Goal: Task Accomplishment & Management: Use online tool/utility

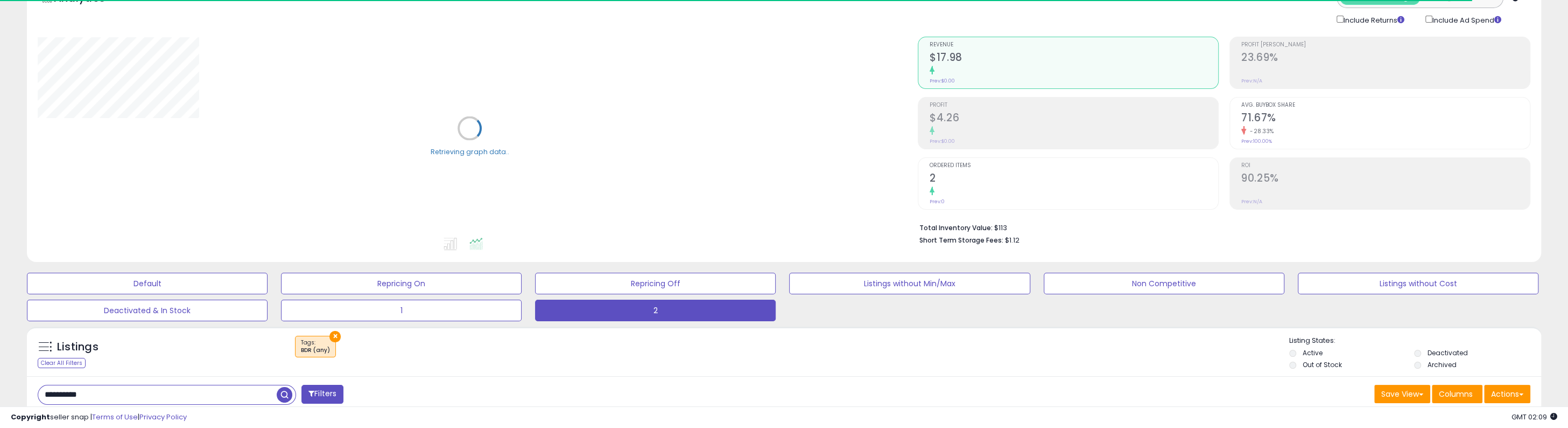
scroll to position [108, 0]
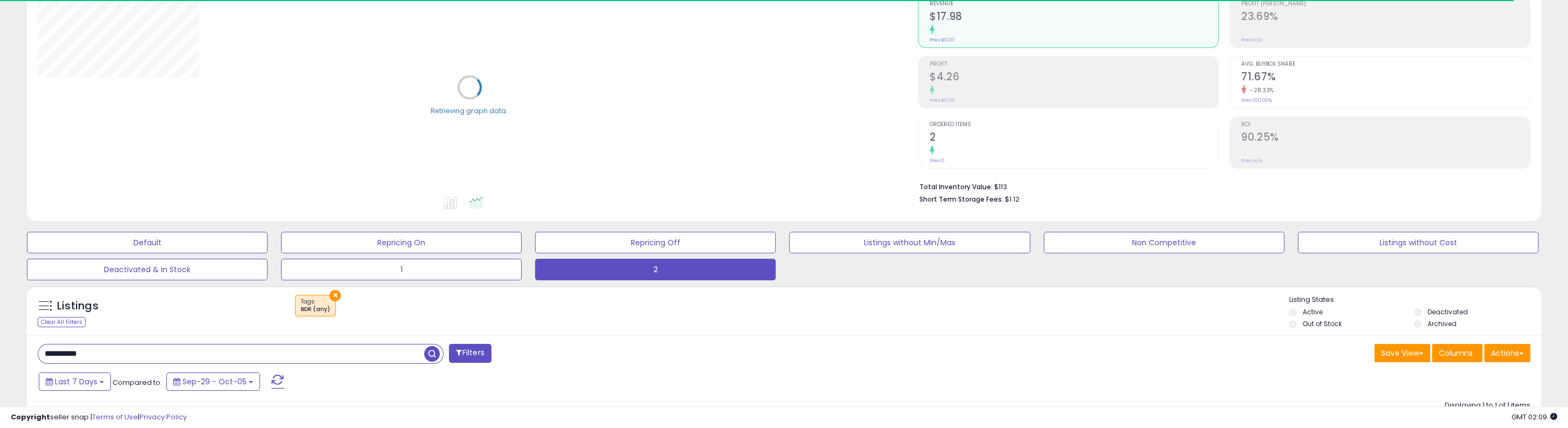
drag, startPoint x: 111, startPoint y: 355, endPoint x: -49, endPoint y: 353, distance: 160.0
click at [0, 320] on html "Unable to login Retrieving listings data.. has not yet accepted the Terms of Us…" at bounding box center [784, 106] width 1568 height 428
paste input "*"
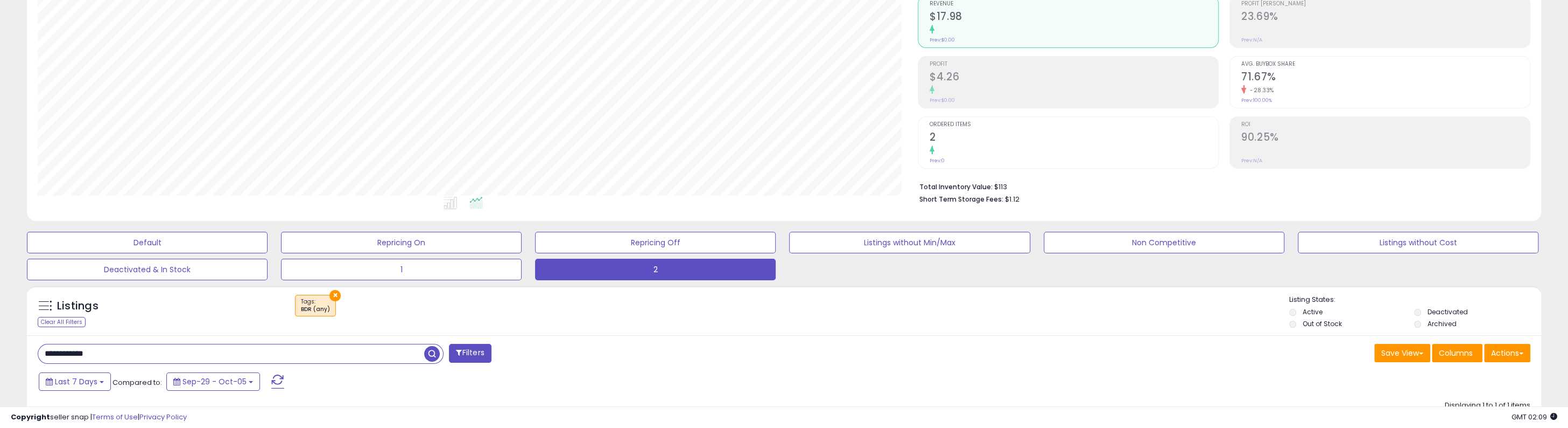
type input "**********"
click at [434, 356] on span "button" at bounding box center [431, 354] width 16 height 16
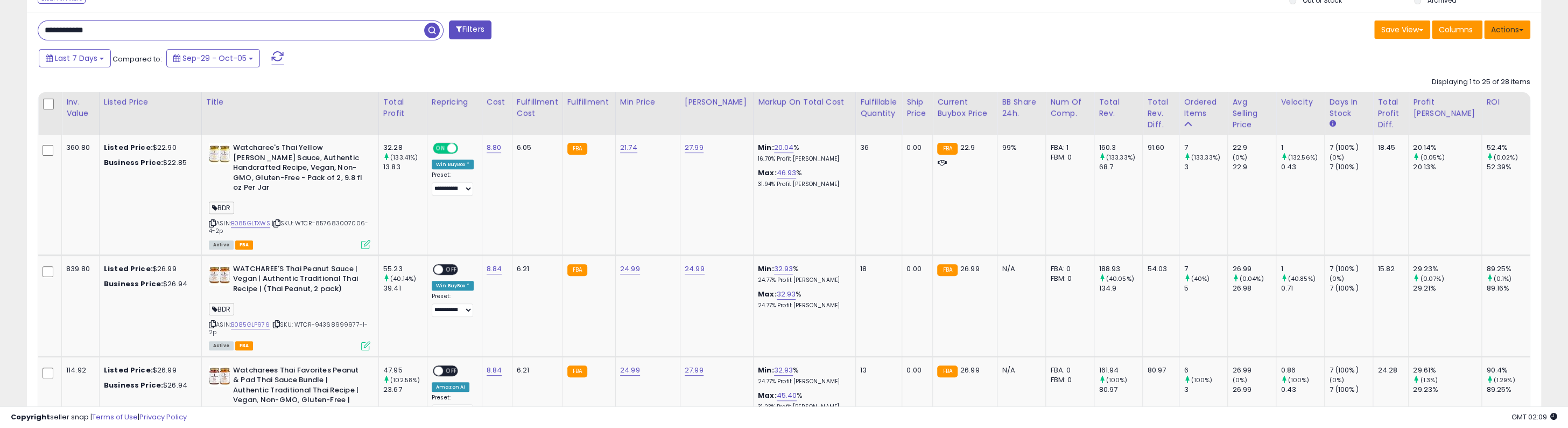
click at [1511, 31] on button "Actions" at bounding box center [1507, 30] width 46 height 19
click at [1447, 99] on link "Export All Columns" at bounding box center [1464, 99] width 118 height 17
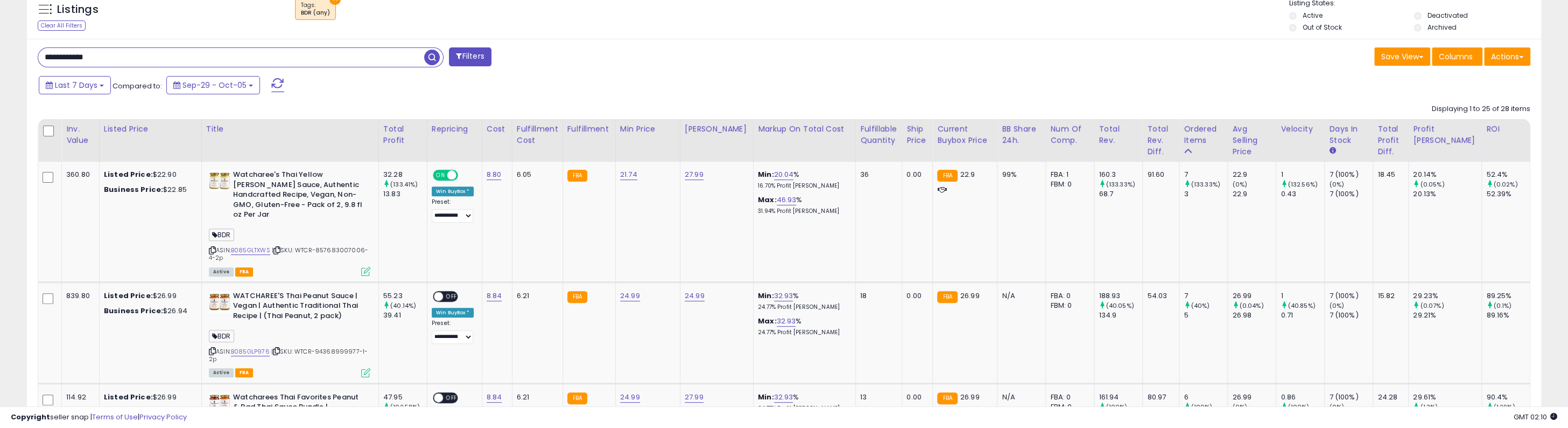
scroll to position [431, 0]
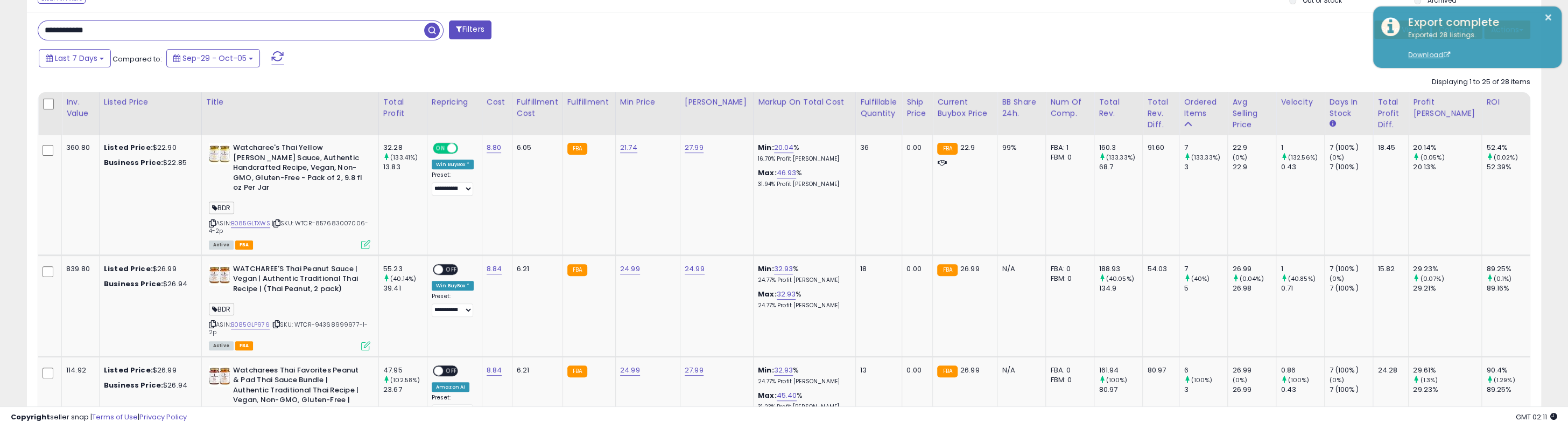
click at [1139, 48] on div "Last 7 Days Compared to: Sep-29 - Oct-05" at bounding box center [596, 60] width 1120 height 24
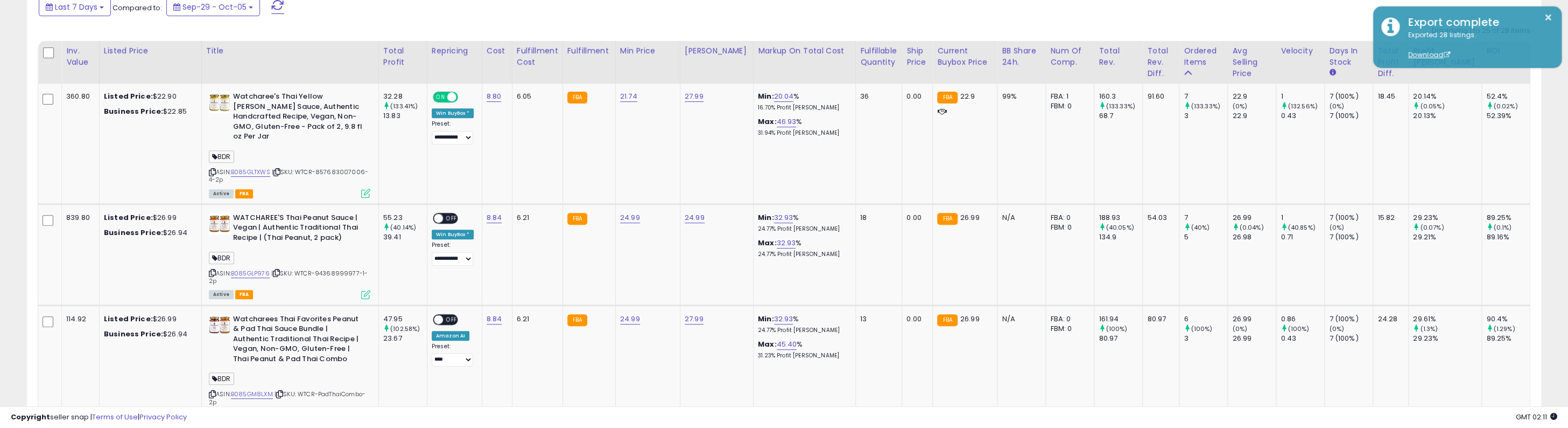
scroll to position [485, 0]
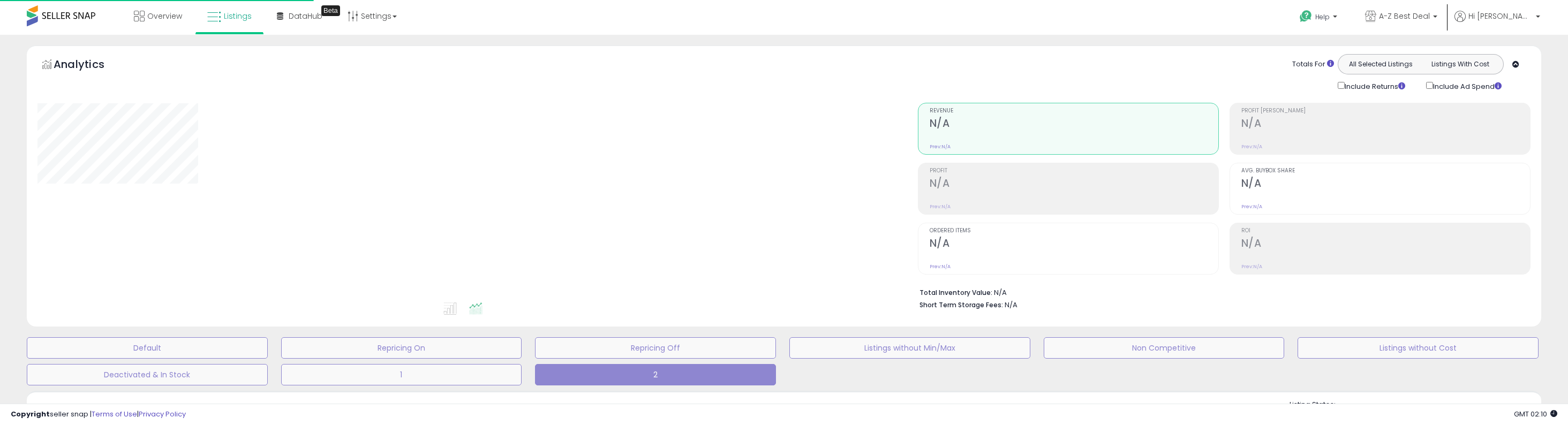
type input "**********"
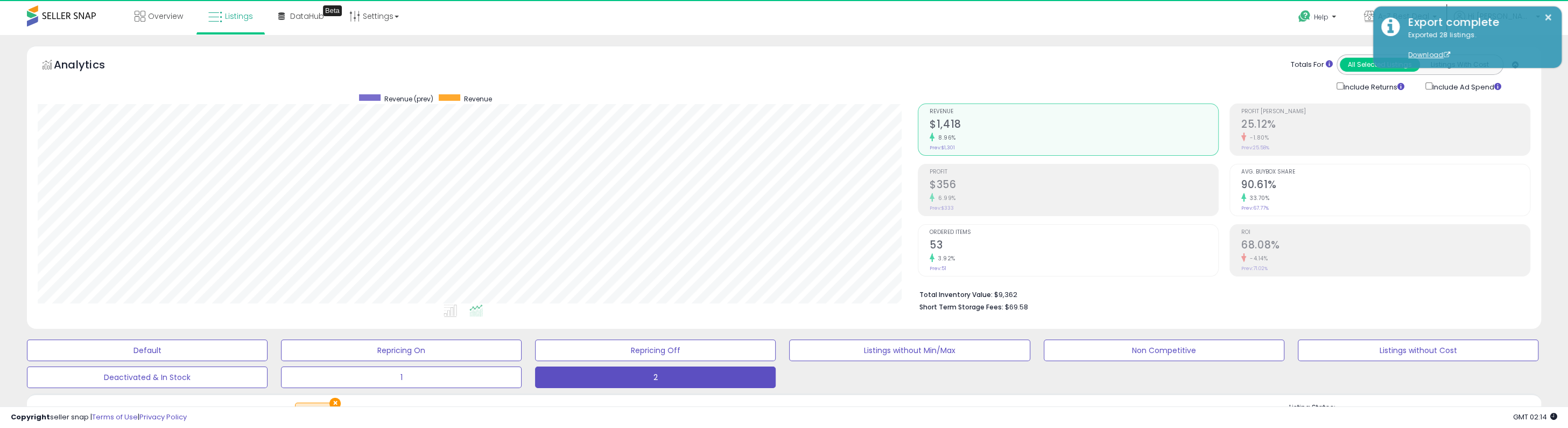
scroll to position [221, 880]
